Goal: Book appointment/travel/reservation

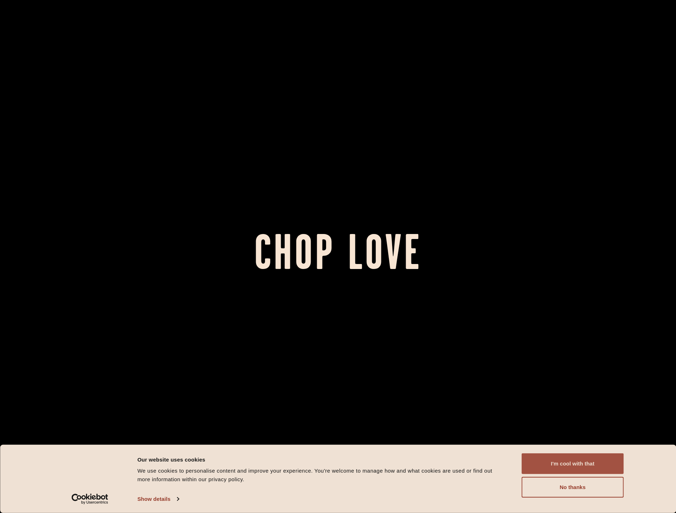
click at [559, 462] on button "I'm cool with that" at bounding box center [573, 463] width 102 height 21
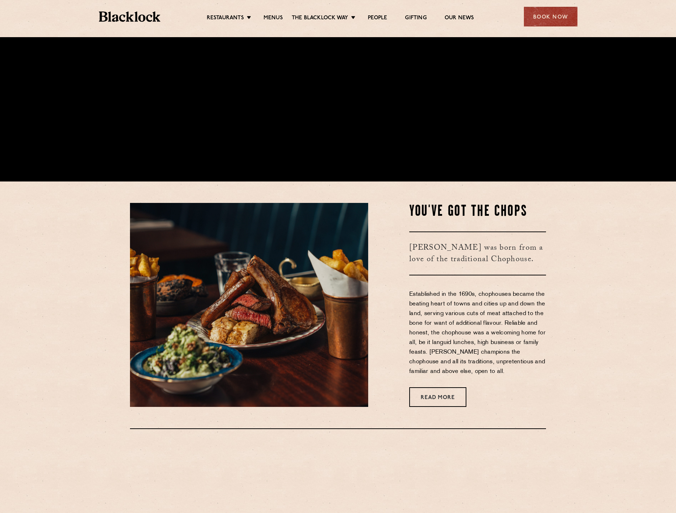
scroll to position [429, 0]
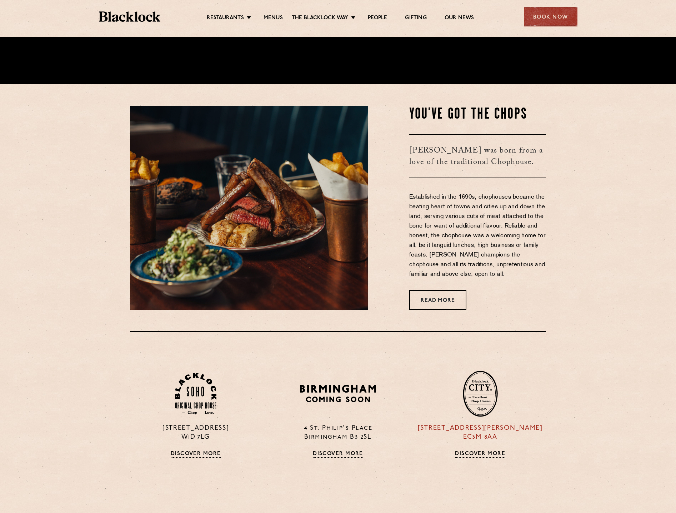
click at [479, 443] on div "[STREET_ADDRESS][PERSON_NAME] Discover More" at bounding box center [480, 414] width 142 height 88
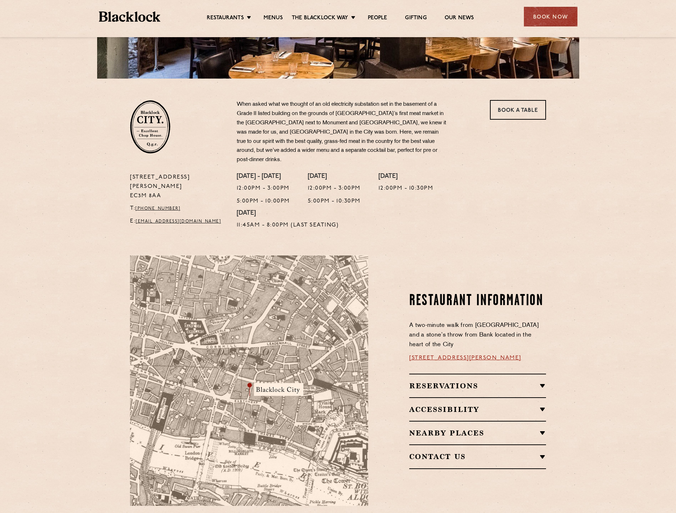
scroll to position [214, 0]
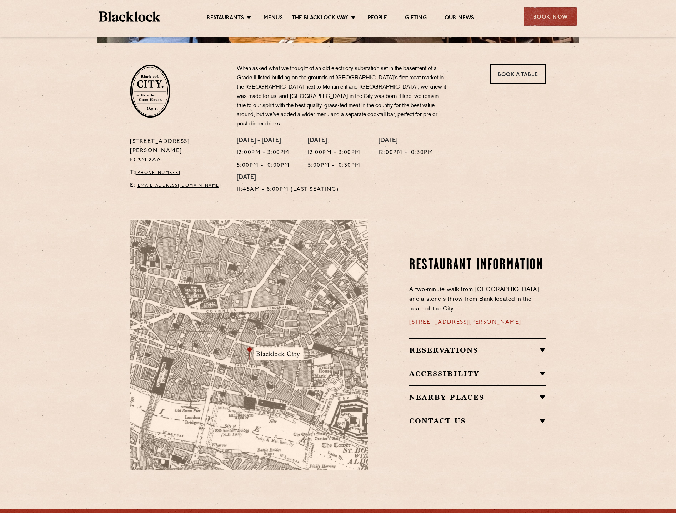
click at [513, 346] on h2 "Reservations" at bounding box center [477, 350] width 137 height 9
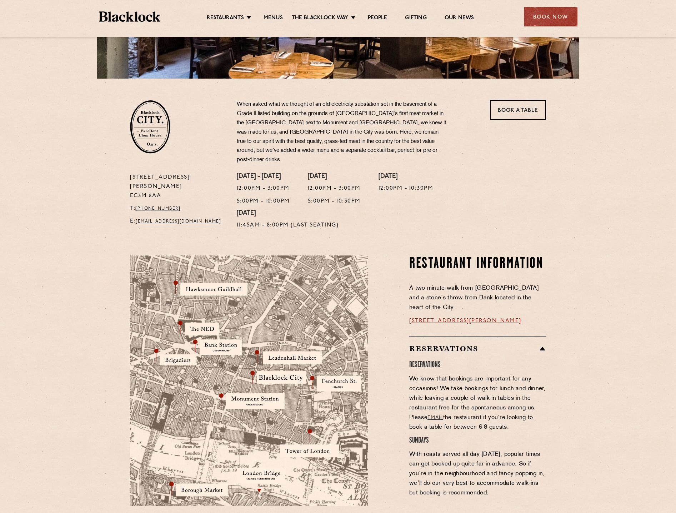
scroll to position [0, 0]
